Goal: Task Accomplishment & Management: Manage account settings

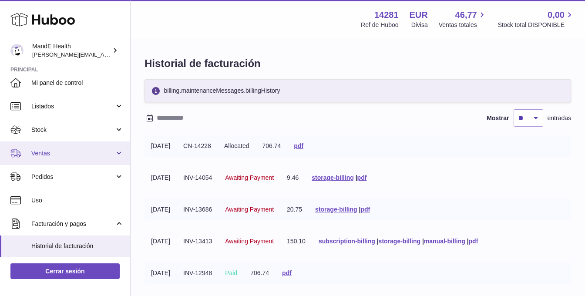
scroll to position [7, 0]
click at [47, 150] on span "Ventas" at bounding box center [72, 154] width 83 height 8
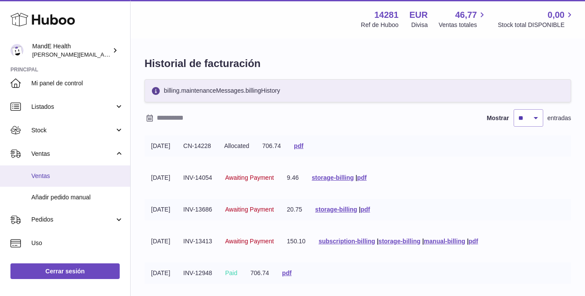
click at [45, 172] on span "Ventas" at bounding box center [77, 176] width 92 height 8
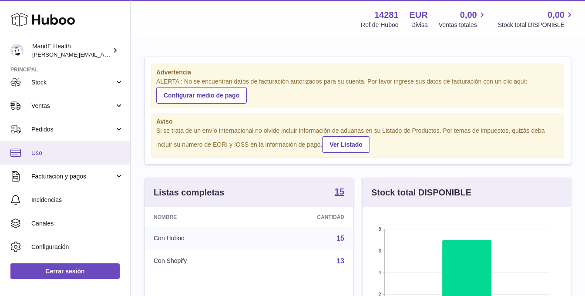
scroll to position [50, 0]
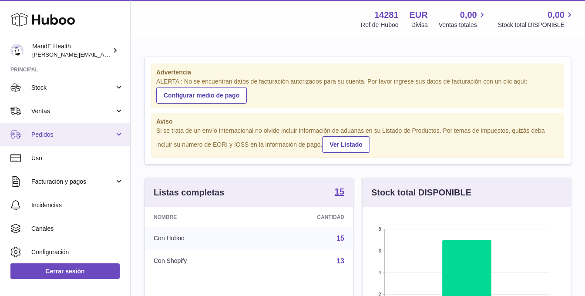
click at [49, 138] on span "Pedidos" at bounding box center [72, 135] width 83 height 8
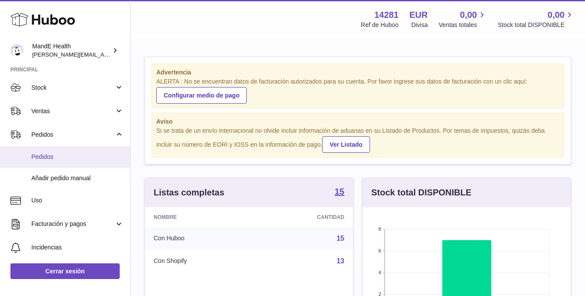
click at [50, 153] on span "Pedidos" at bounding box center [77, 157] width 92 height 8
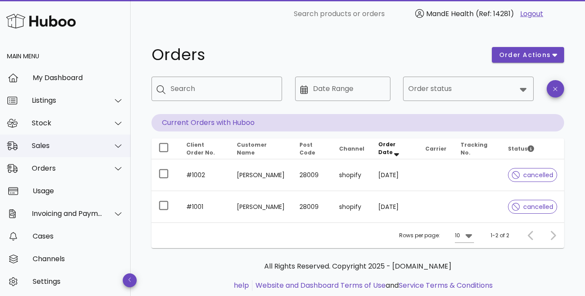
click at [60, 145] on div "Sales" at bounding box center [67, 145] width 71 height 8
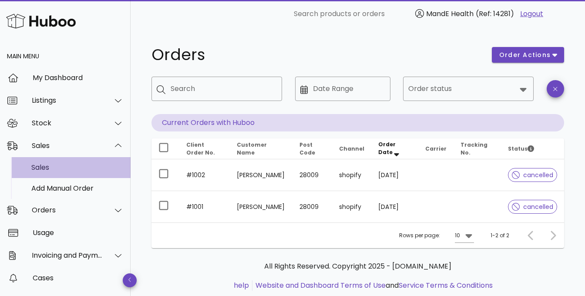
click at [45, 169] on div "Sales" at bounding box center [77, 167] width 92 height 8
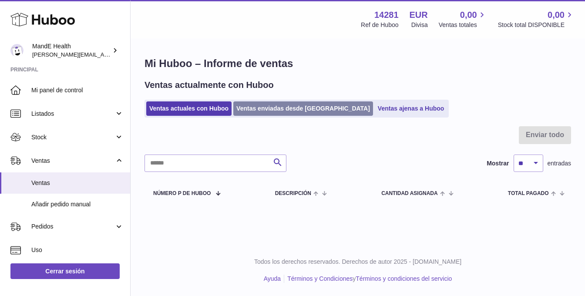
click at [266, 108] on link "Ventas enviadas desde Huboo" at bounding box center [303, 108] width 140 height 14
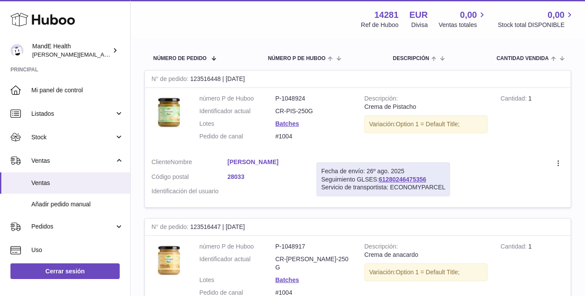
scroll to position [61, 0]
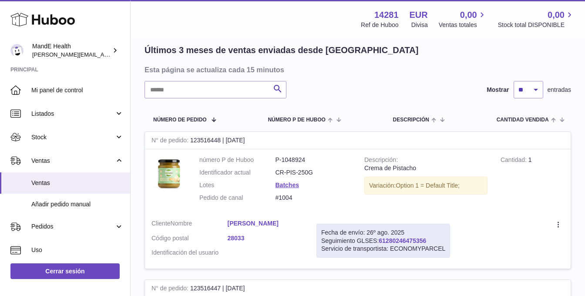
click at [391, 241] on link "61280246475356" at bounding box center [402, 240] width 47 height 7
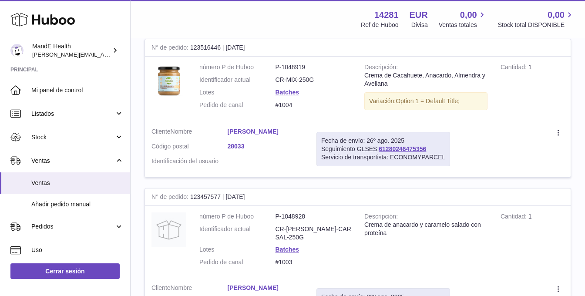
scroll to position [546, 0]
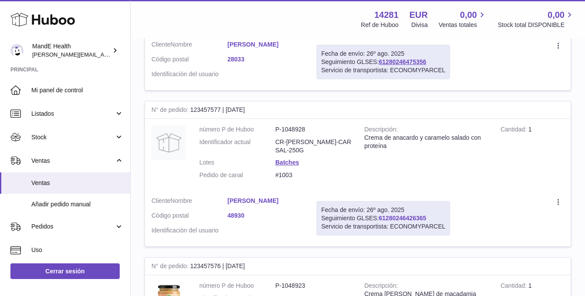
click at [394, 215] on link "61280246426365" at bounding box center [402, 218] width 47 height 7
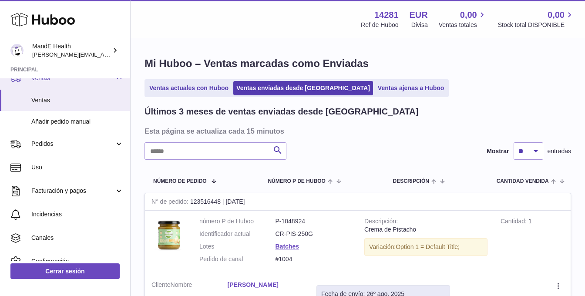
scroll to position [84, 0]
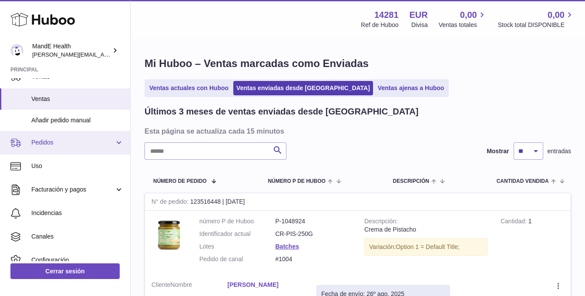
click at [45, 143] on span "Pedidos" at bounding box center [72, 142] width 83 height 8
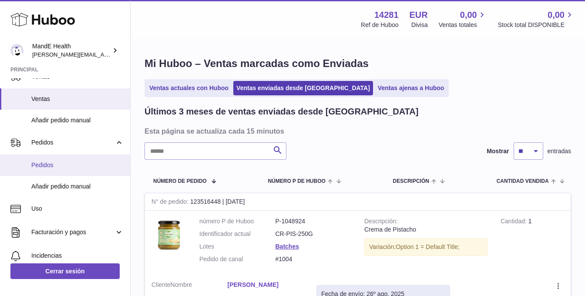
click at [46, 164] on span "Pedidos" at bounding box center [77, 165] width 92 height 8
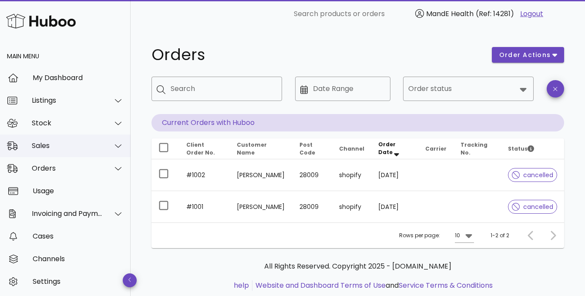
scroll to position [23, 0]
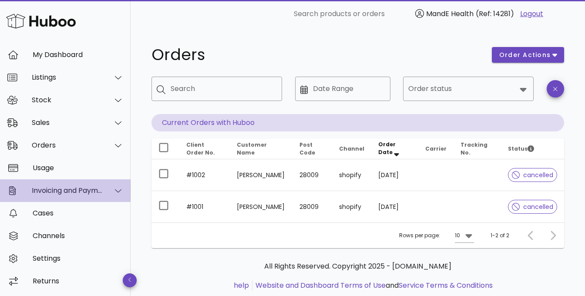
click at [55, 192] on div "Invoicing and Payments" at bounding box center [67, 190] width 71 height 8
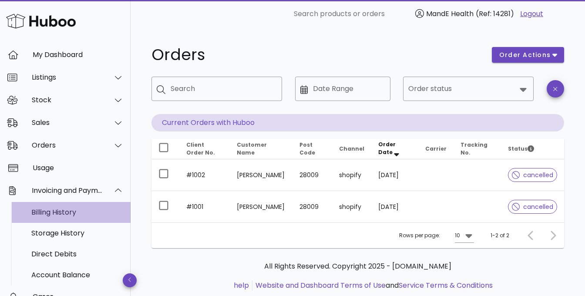
click at [55, 212] on div "Billing History" at bounding box center [77, 212] width 92 height 8
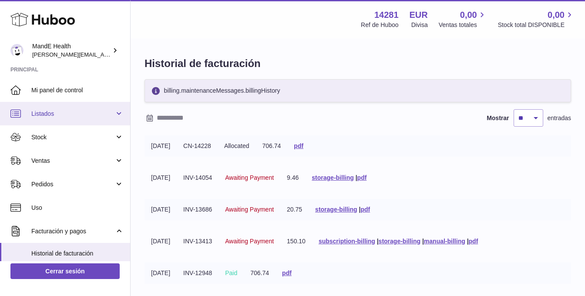
click at [50, 113] on span "Listados" at bounding box center [72, 114] width 83 height 8
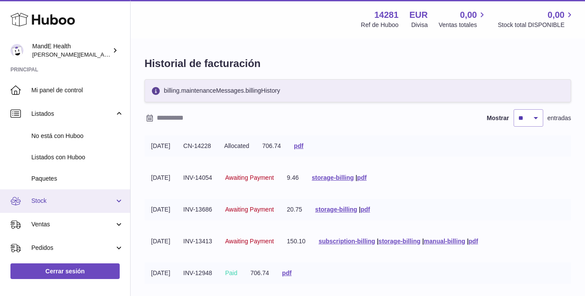
click at [48, 195] on link "Stock" at bounding box center [65, 201] width 130 height 24
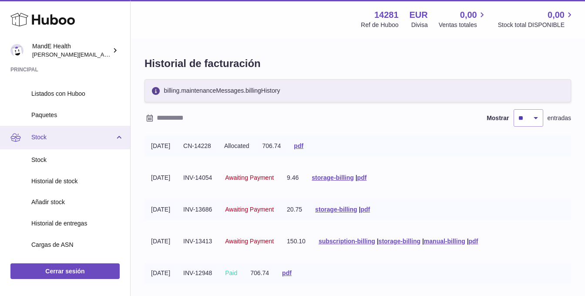
scroll to position [65, 0]
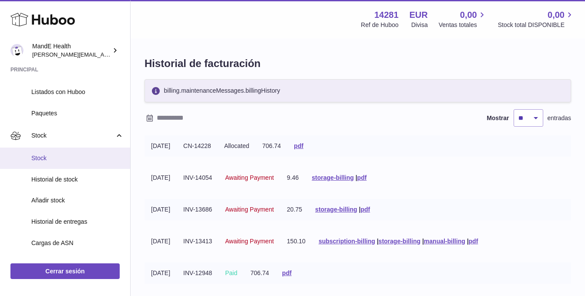
click at [42, 158] on span "Stock" at bounding box center [77, 158] width 92 height 8
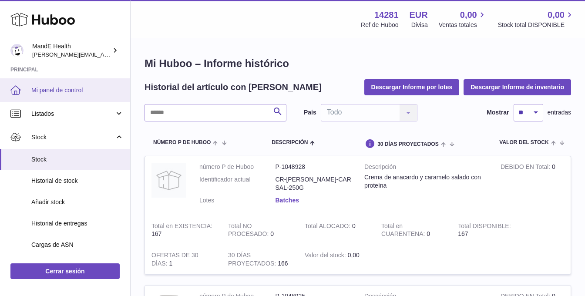
click at [61, 84] on link "Mi panel de control" at bounding box center [65, 90] width 130 height 24
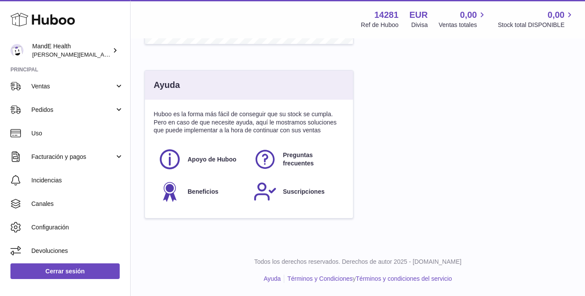
scroll to position [76, 0]
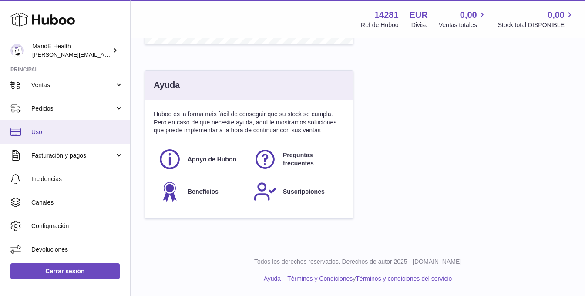
click at [41, 135] on span "Uso" at bounding box center [77, 132] width 92 height 8
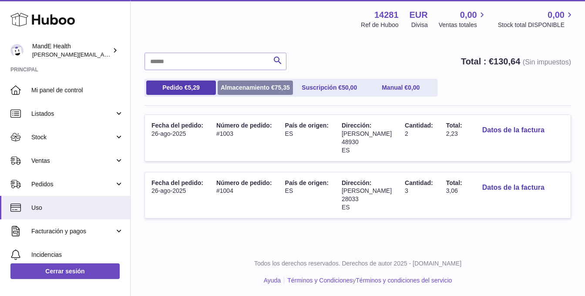
scroll to position [64, 0]
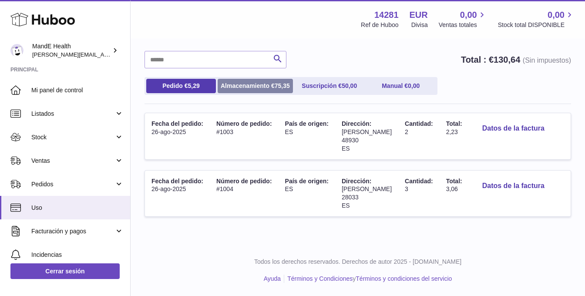
click at [264, 91] on link "Almacenamiento € 75,35" at bounding box center [255, 86] width 75 height 14
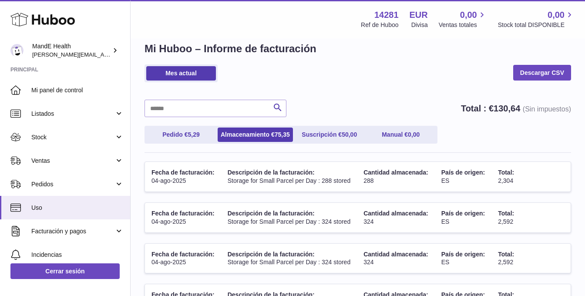
scroll to position [0, 0]
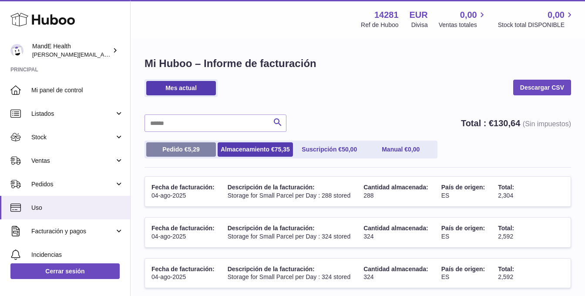
click at [168, 154] on link "Pedido € 5,29" at bounding box center [181, 149] width 70 height 14
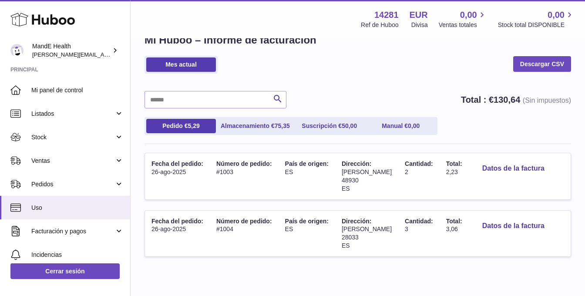
scroll to position [27, 0]
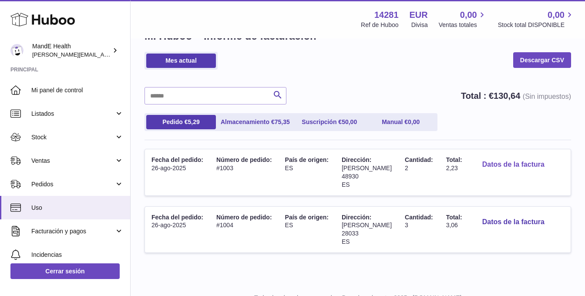
click at [513, 165] on button "Datos de la factura" at bounding box center [513, 165] width 76 height 18
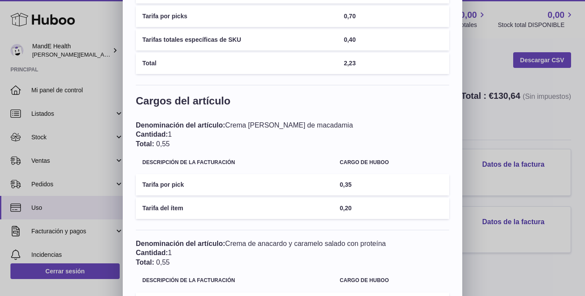
scroll to position [0, 0]
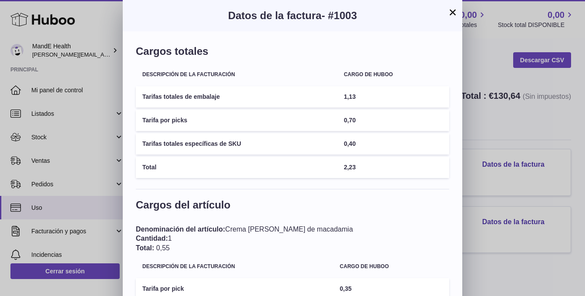
click at [453, 13] on button "×" at bounding box center [453, 12] width 10 height 10
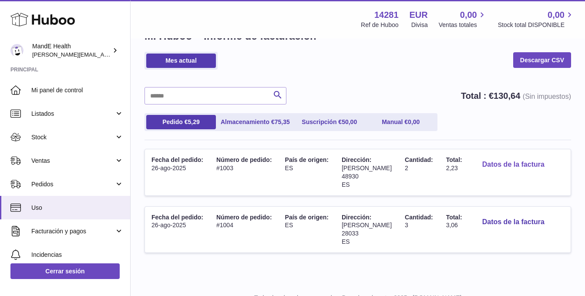
click at [489, 163] on button "Datos de la factura" at bounding box center [513, 165] width 76 height 18
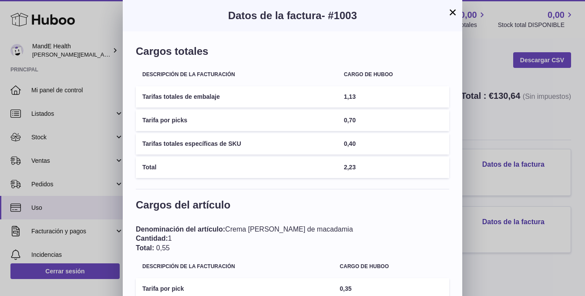
click at [451, 12] on button "×" at bounding box center [453, 12] width 10 height 10
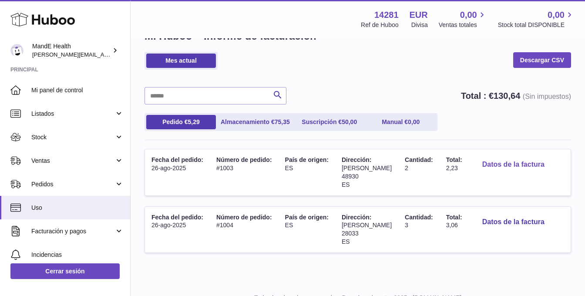
click at [510, 166] on button "Datos de la factura" at bounding box center [513, 165] width 76 height 18
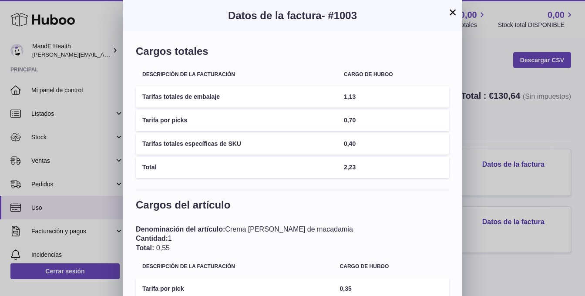
click at [449, 12] on button "×" at bounding box center [453, 12] width 10 height 10
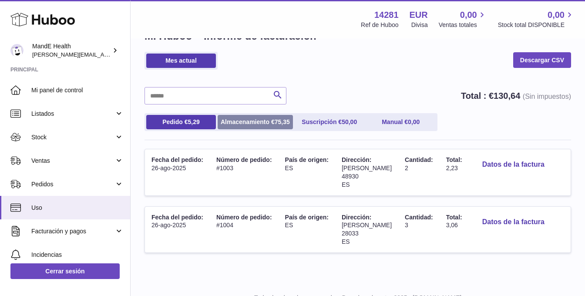
click at [229, 123] on link "Almacenamiento € 75,35" at bounding box center [255, 122] width 75 height 14
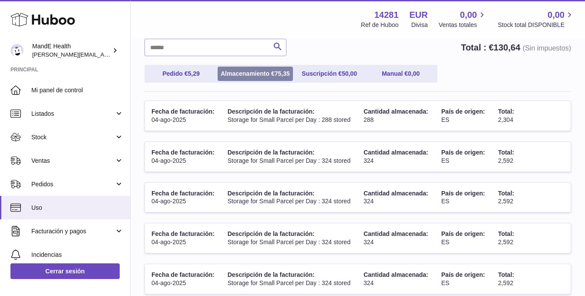
scroll to position [77, 0]
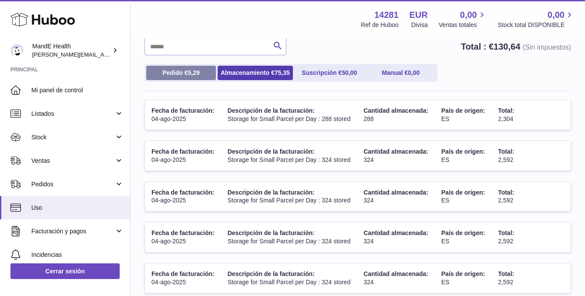
click at [189, 76] on span "5,29" at bounding box center [194, 72] width 12 height 7
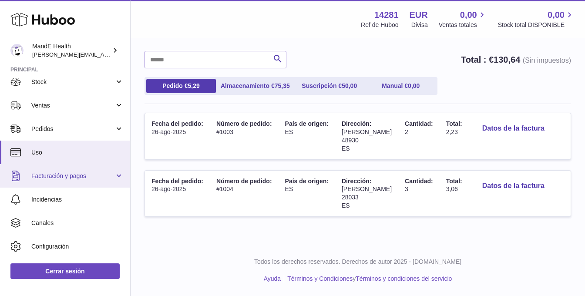
scroll to position [59, 0]
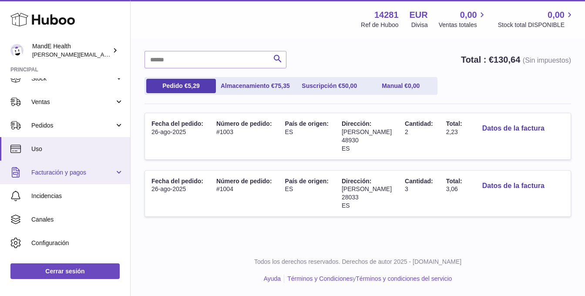
click at [47, 174] on span "Facturación y pagos" at bounding box center [72, 172] width 83 height 8
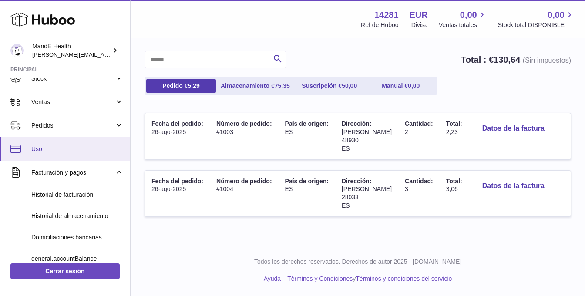
click at [45, 148] on span "Uso" at bounding box center [77, 149] width 92 height 8
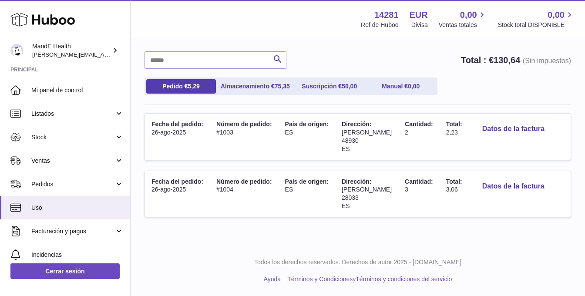
scroll to position [64, 0]
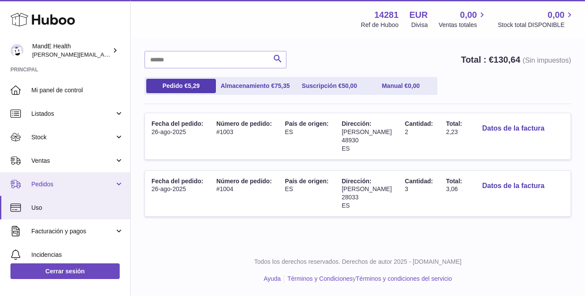
click at [56, 183] on span "Pedidos" at bounding box center [72, 184] width 83 height 8
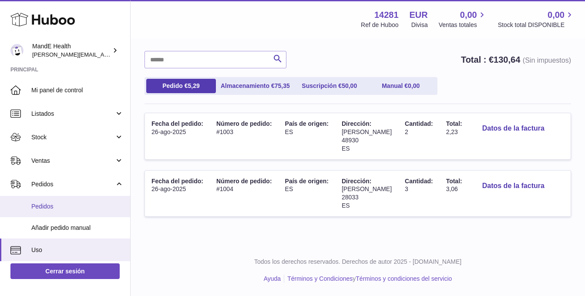
click at [53, 203] on span "Pedidos" at bounding box center [77, 206] width 92 height 8
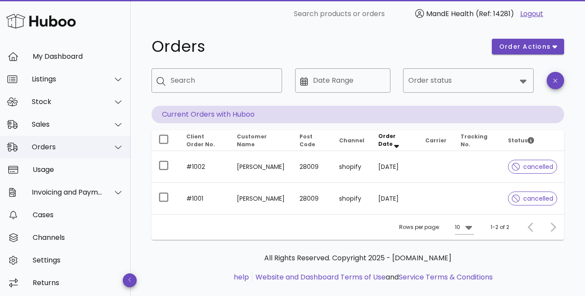
scroll to position [23, 0]
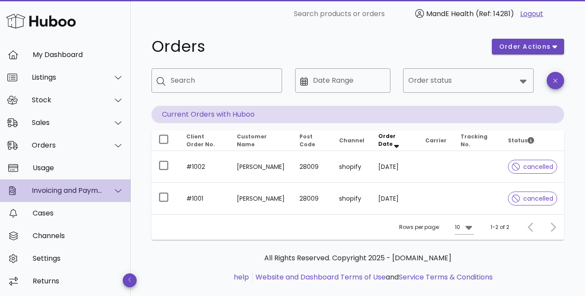
click at [47, 196] on div "Invoicing and Payments" at bounding box center [65, 190] width 131 height 23
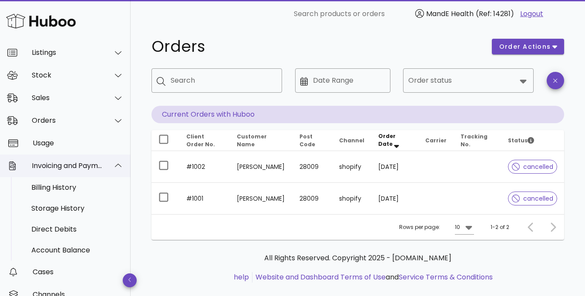
scroll to position [54, 0]
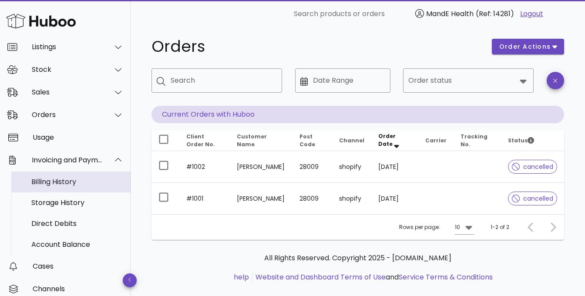
click at [43, 180] on div "Billing History" at bounding box center [77, 182] width 92 height 8
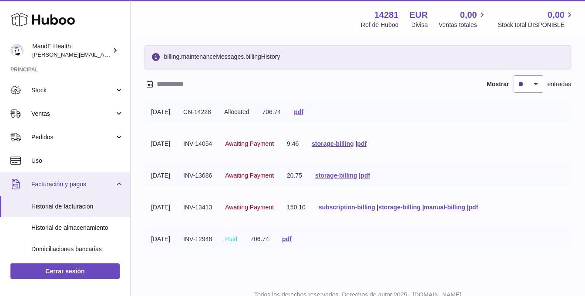
scroll to position [43, 0]
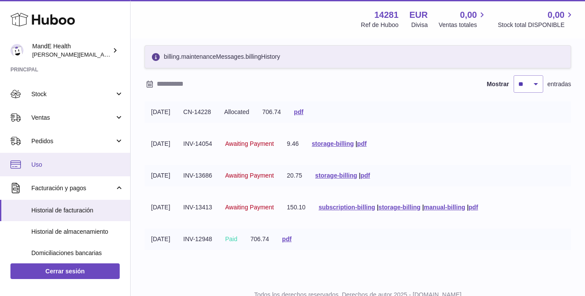
click at [48, 169] on link "Uso" at bounding box center [65, 165] width 130 height 24
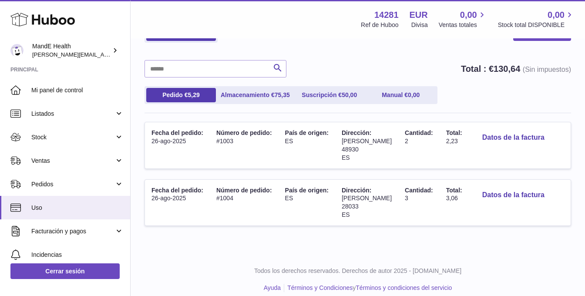
scroll to position [49, 0]
